Goal: Task Accomplishment & Management: Use online tool/utility

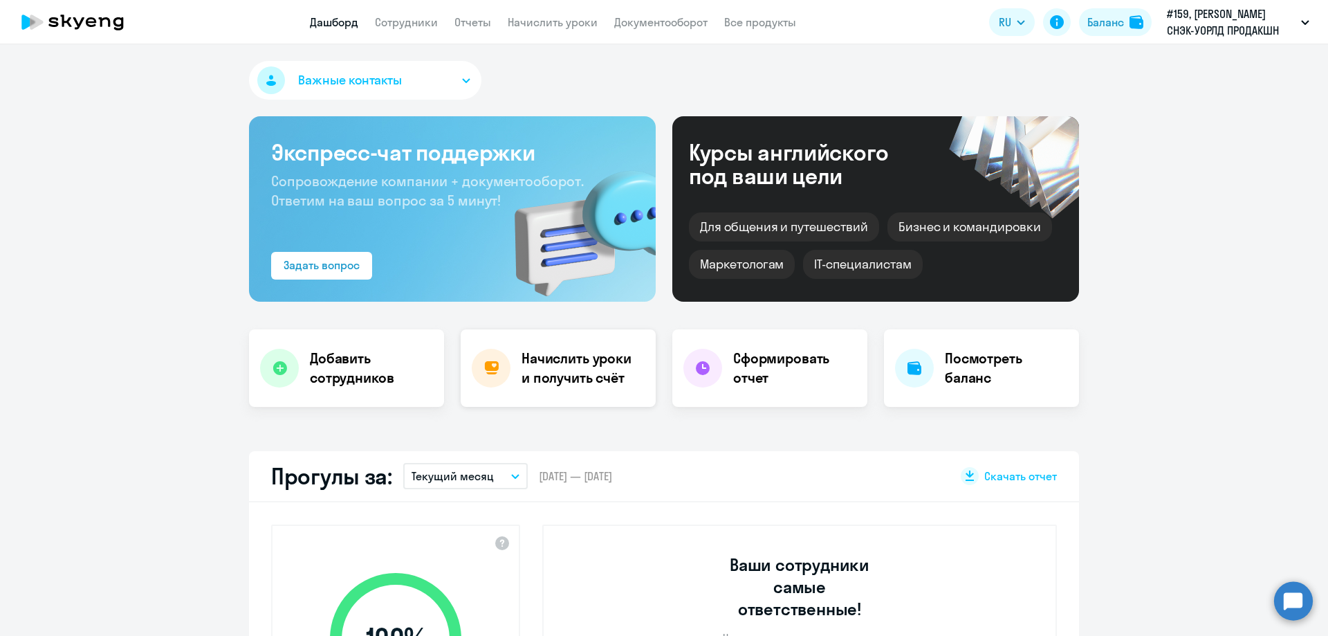
click at [567, 370] on h4 "Начислить уроки и получить счёт" at bounding box center [582, 368] width 120 height 39
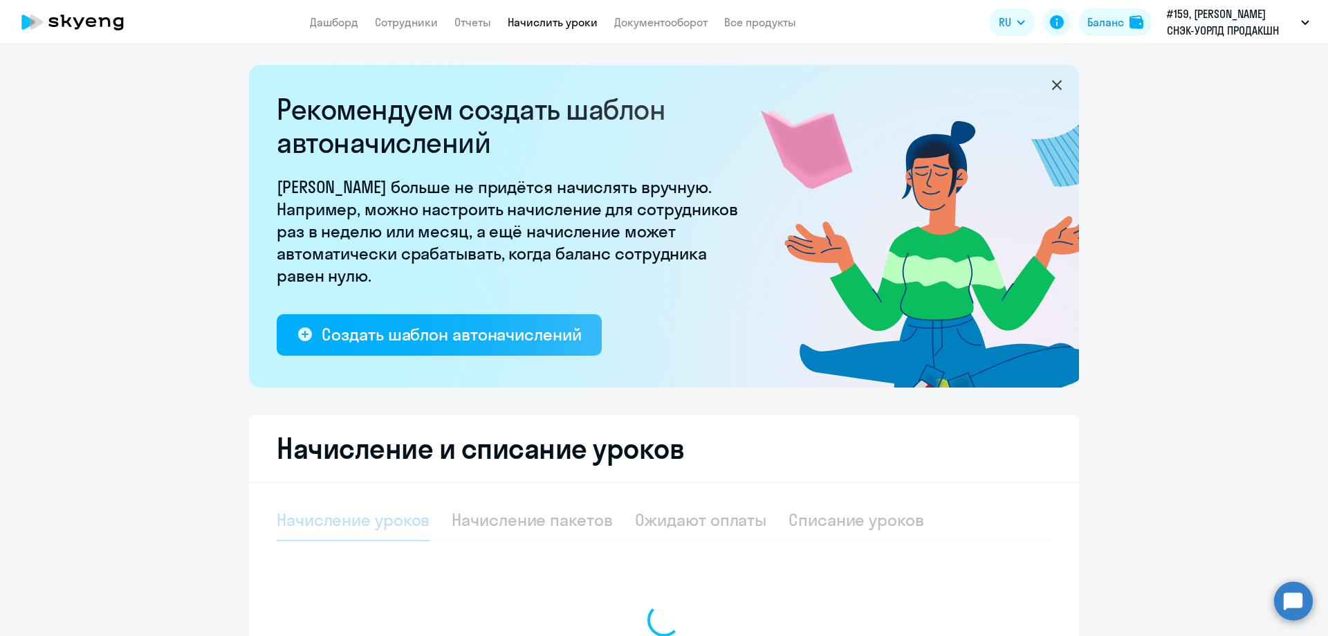
select select "10"
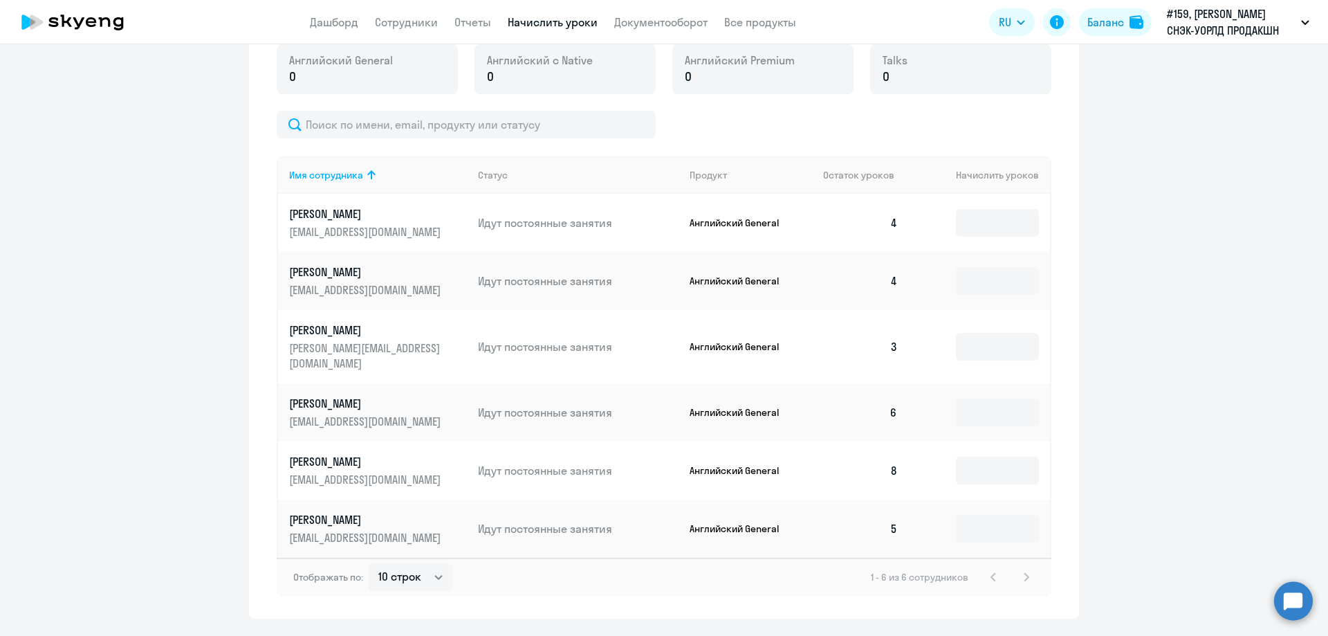
scroll to position [536, 0]
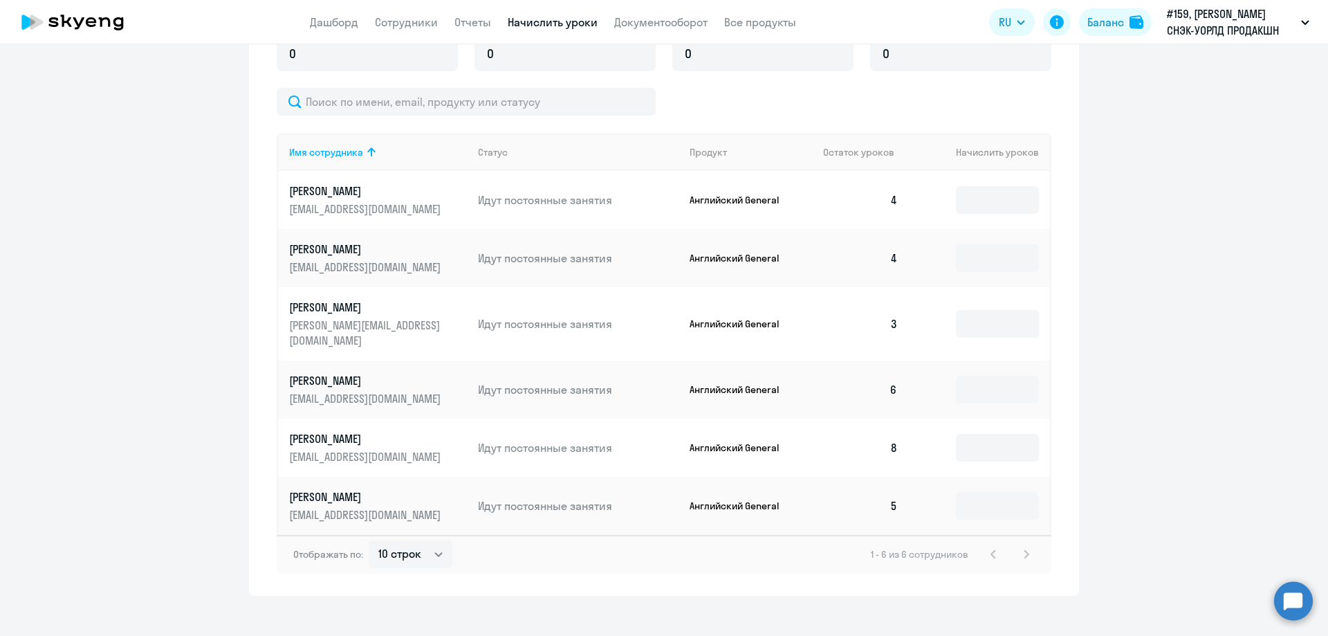
click at [1016, 546] on div "1 - 6 из 6 сотрудников" at bounding box center [953, 554] width 164 height 17
click at [1014, 218] on td at bounding box center [979, 200] width 141 height 58
click at [986, 193] on input at bounding box center [997, 200] width 83 height 28
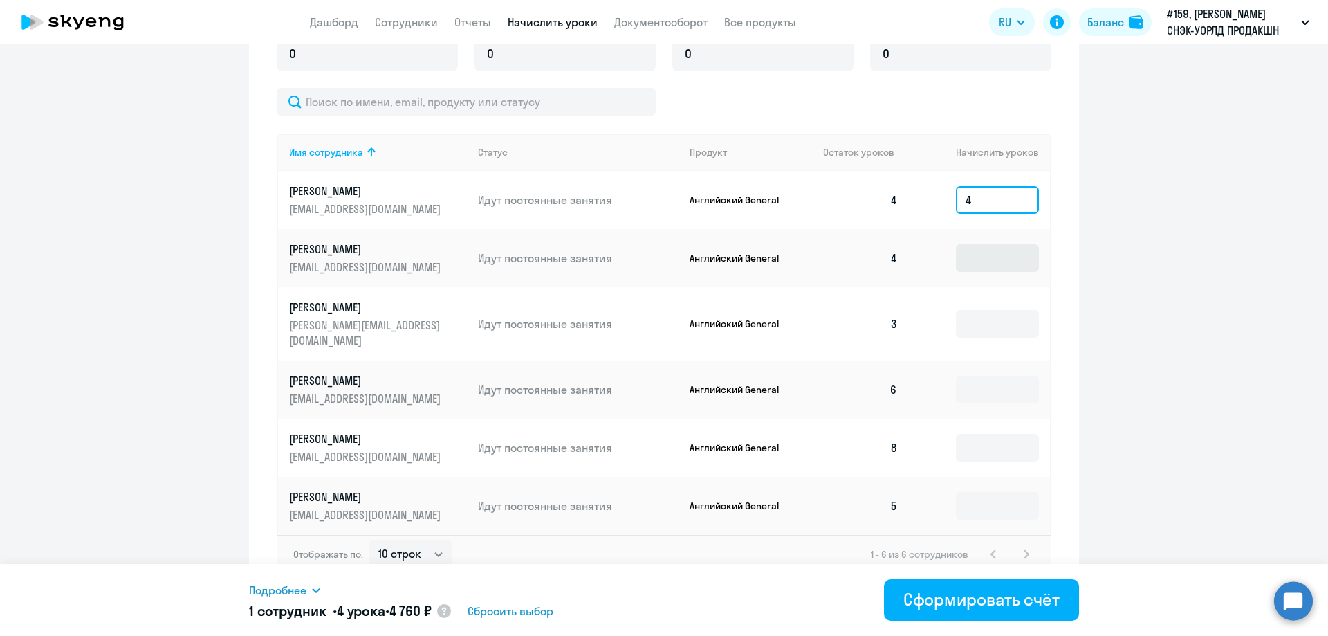
type input "4"
click at [974, 262] on input at bounding box center [997, 258] width 83 height 28
type input "4"
click at [973, 318] on input at bounding box center [997, 324] width 83 height 28
type input "5"
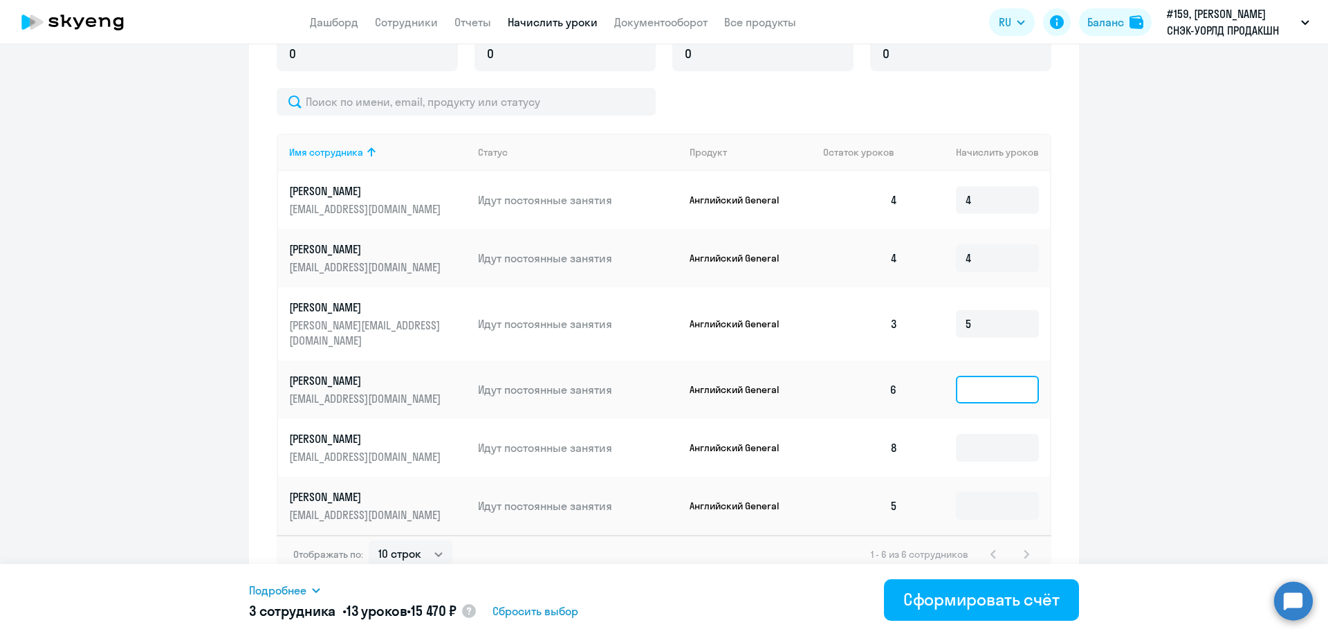
click at [969, 379] on input at bounding box center [997, 390] width 83 height 28
type input "2"
click at [989, 499] on input at bounding box center [997, 506] width 83 height 28
type input "3"
click at [1135, 446] on ng-component "Рекомендуем создать шаблон автоначислений Уроки больше не придётся начислять вр…" at bounding box center [664, 62] width 1328 height 1067
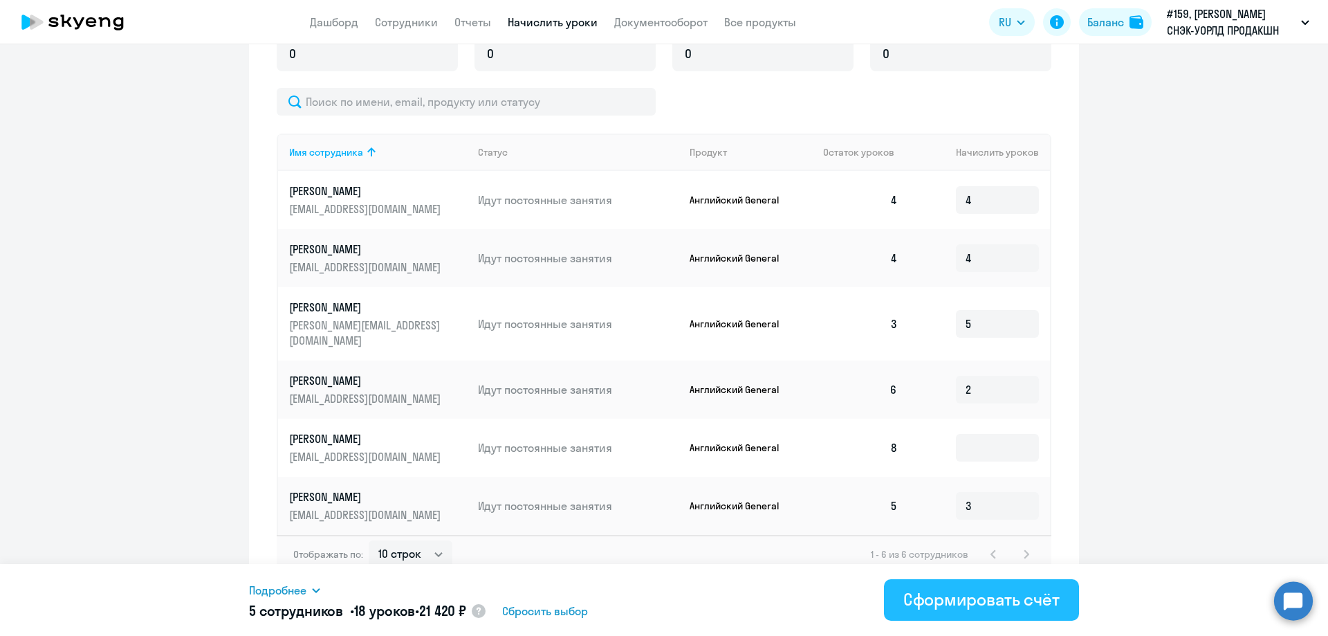
click at [1011, 592] on div "Сформировать счёт" at bounding box center [982, 599] width 156 height 22
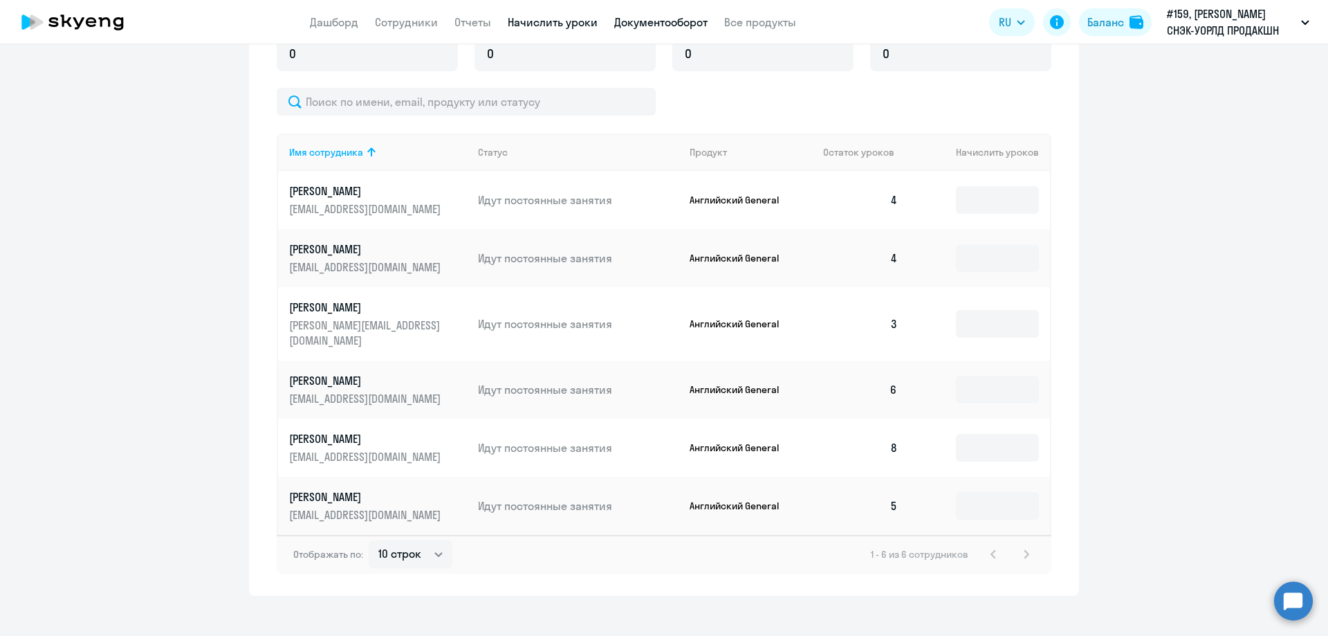
click at [636, 19] on link "Документооборот" at bounding box center [660, 22] width 93 height 14
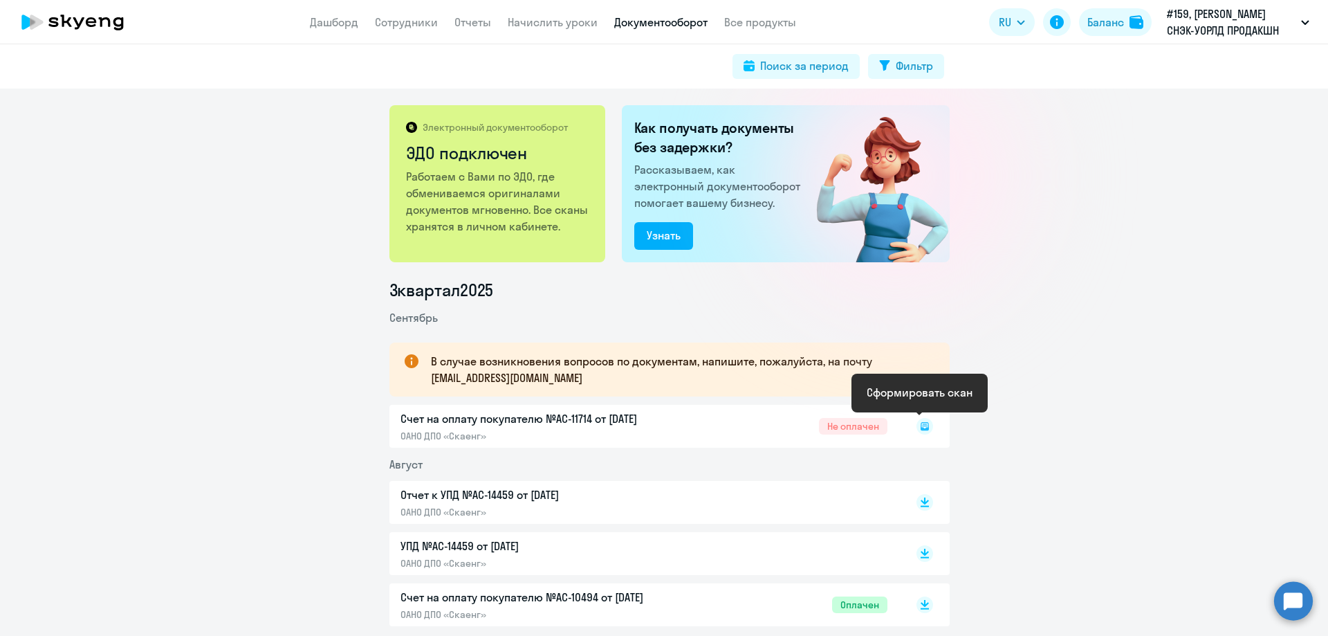
click at [917, 426] on rect at bounding box center [925, 426] width 17 height 17
click at [917, 428] on rect at bounding box center [925, 426] width 17 height 17
click at [529, 429] on div "Счет на оплату покупателю №AC-11714 от 25.09.2025 ОАНО ДПО «Скаенг» Не оплачен" at bounding box center [669, 426] width 560 height 43
click at [924, 421] on rect at bounding box center [925, 426] width 17 height 17
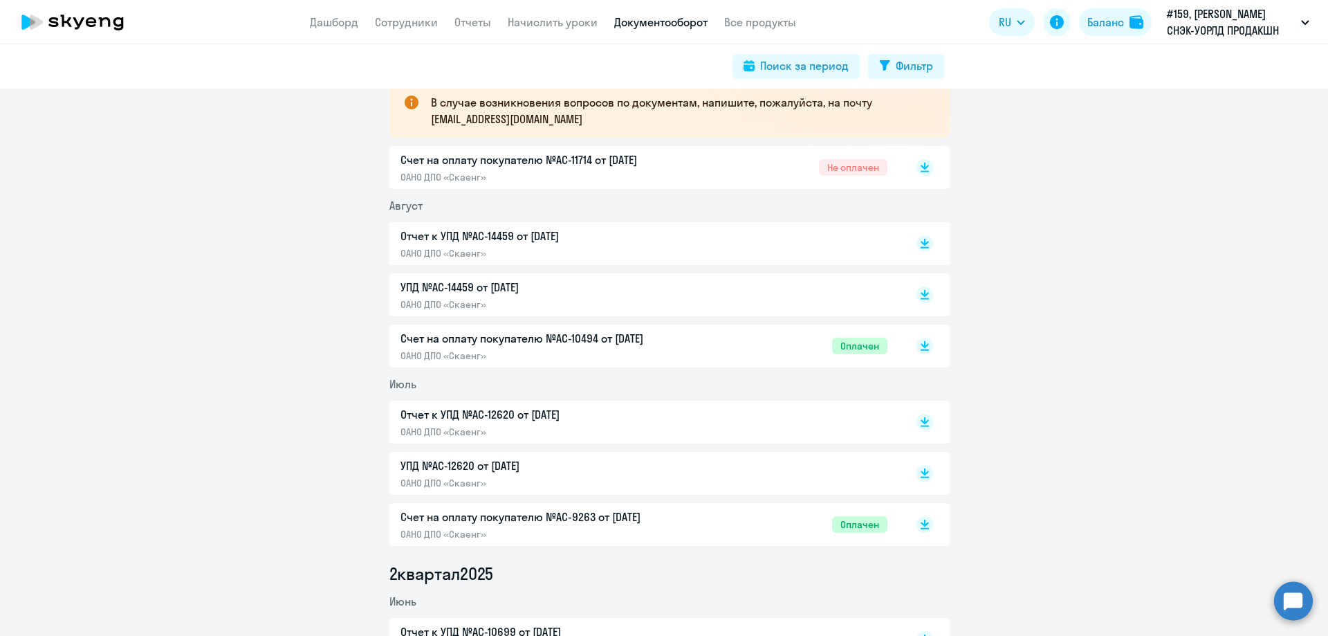
scroll to position [277, 0]
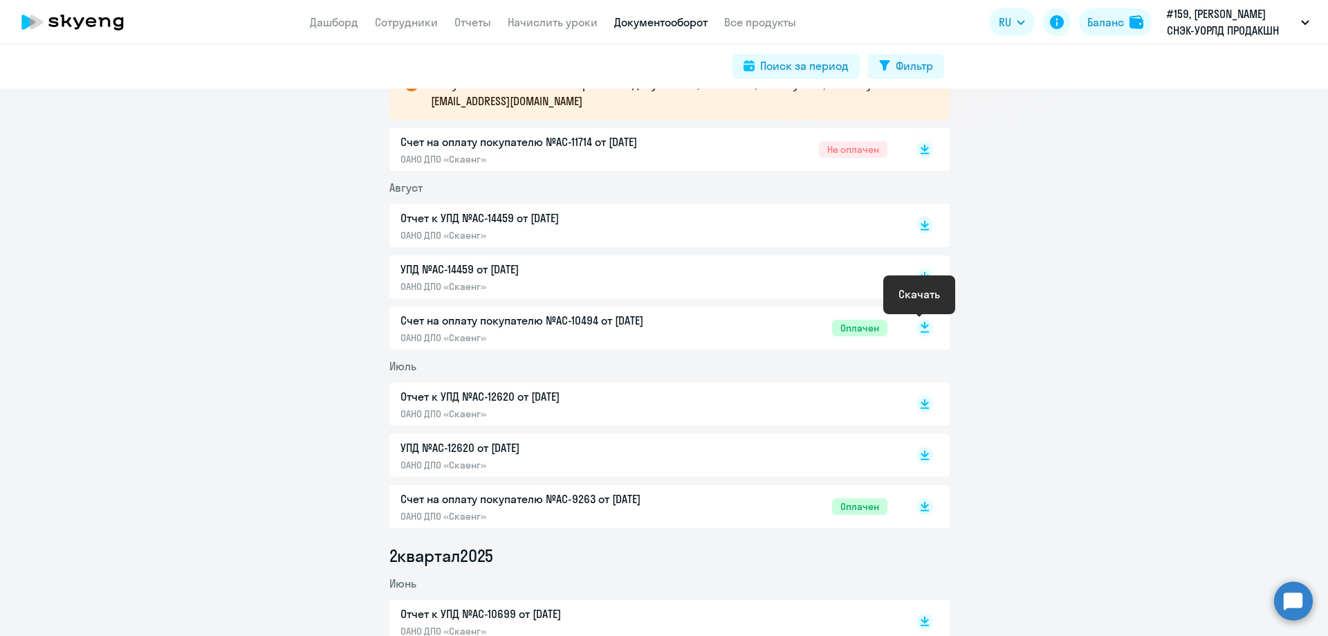
click at [917, 331] on rect at bounding box center [925, 328] width 17 height 17
click at [545, 25] on link "Начислить уроки" at bounding box center [553, 22] width 90 height 14
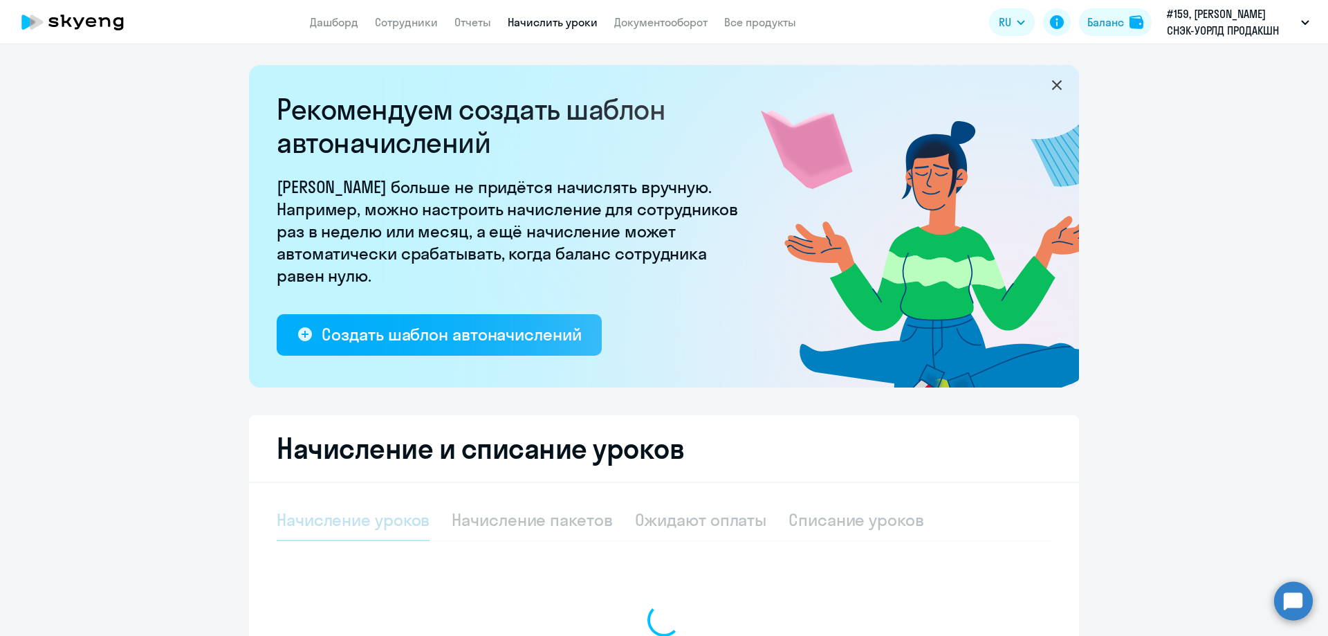
select select "10"
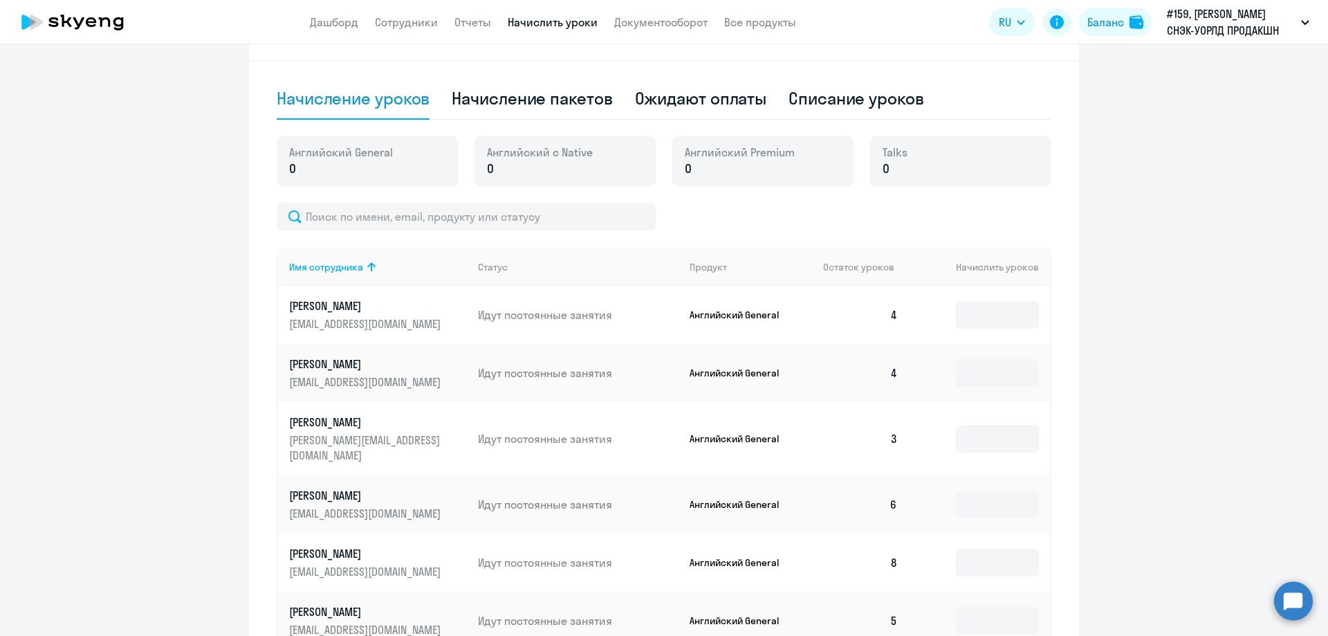
scroll to position [536, 0]
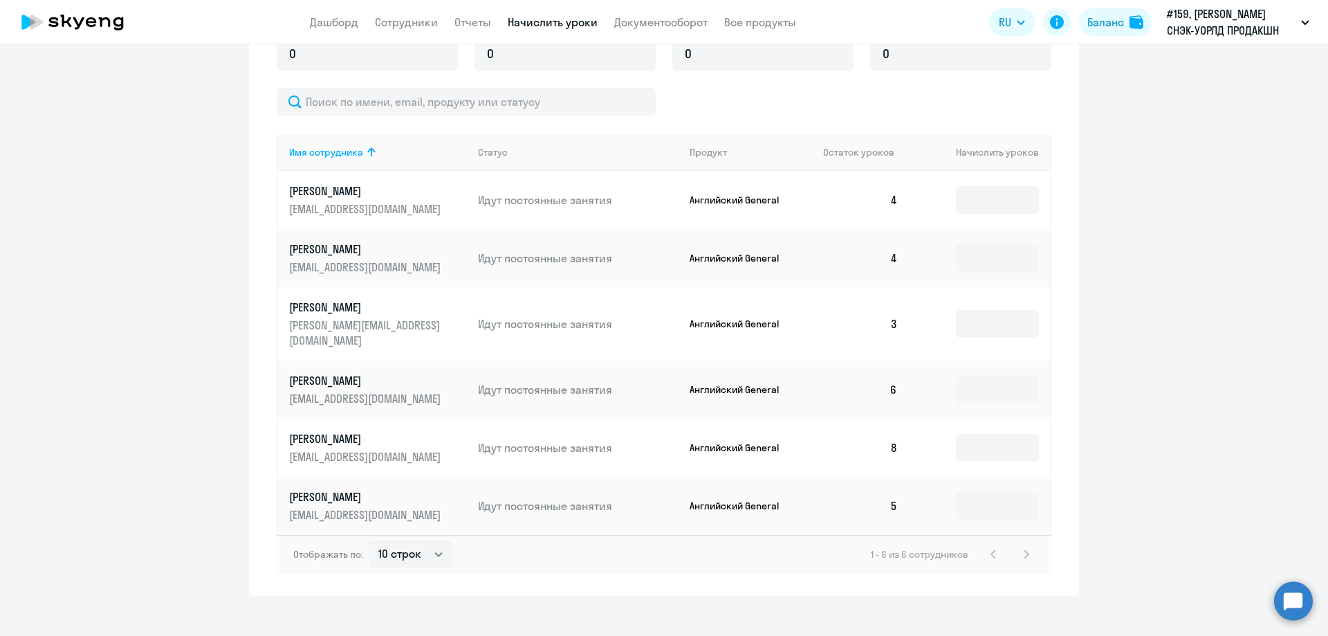
click at [1016, 546] on div "1 - 6 из 6 сотрудников" at bounding box center [953, 554] width 164 height 17
